Goal: Find specific page/section: Find specific page/section

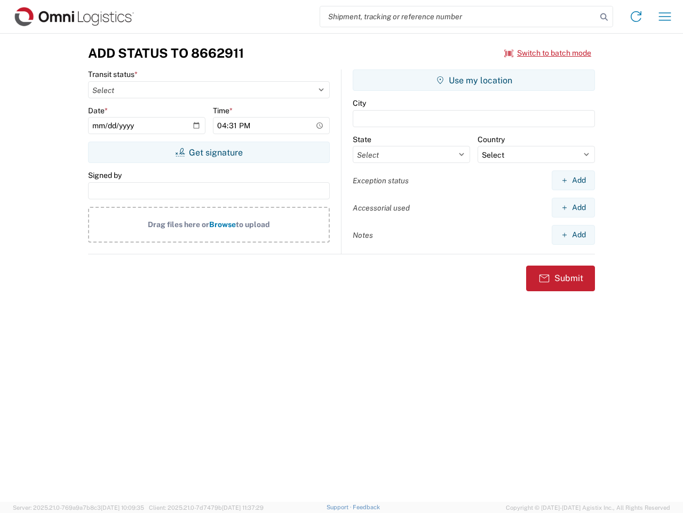
click at [459, 17] on input "search" at bounding box center [458, 16] width 277 height 20
click at [604, 17] on icon at bounding box center [604, 17] width 15 height 15
click at [636, 17] on icon at bounding box center [636, 16] width 17 height 17
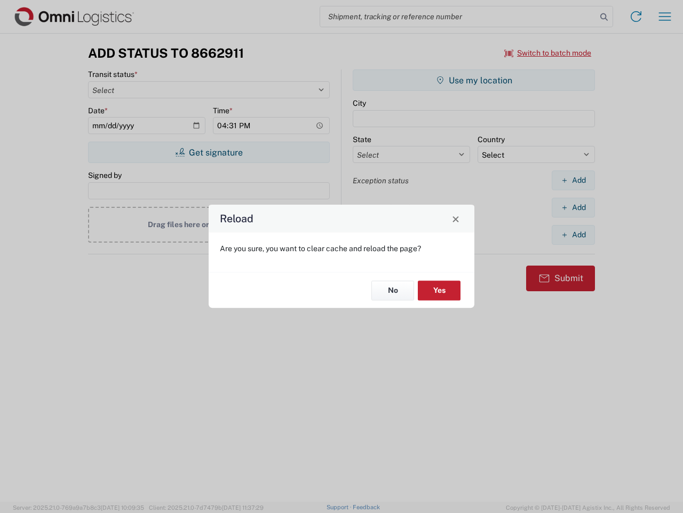
click at [665, 17] on div "Reload Are you sure, you want to clear cache and reload the page? No Yes" at bounding box center [341, 256] width 683 height 513
click at [548, 53] on div "Reload Are you sure, you want to clear cache and reload the page? No Yes" at bounding box center [341, 256] width 683 height 513
click at [209, 152] on div "Reload Are you sure, you want to clear cache and reload the page? No Yes" at bounding box center [341, 256] width 683 height 513
click at [474, 80] on div "Reload Are you sure, you want to clear cache and reload the page? No Yes" at bounding box center [341, 256] width 683 height 513
click at [573, 180] on div "Reload Are you sure, you want to clear cache and reload the page? No Yes" at bounding box center [341, 256] width 683 height 513
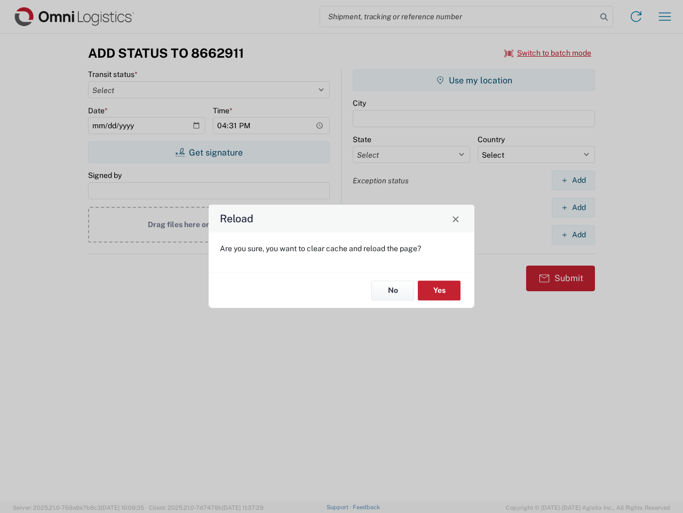
click at [573, 207] on div "Reload Are you sure, you want to clear cache and reload the page? No Yes" at bounding box center [341, 256] width 683 height 513
click at [573, 234] on div "Reload Are you sure, you want to clear cache and reload the page? No Yes" at bounding box center [341, 256] width 683 height 513
